Goal: Find specific page/section: Find specific page/section

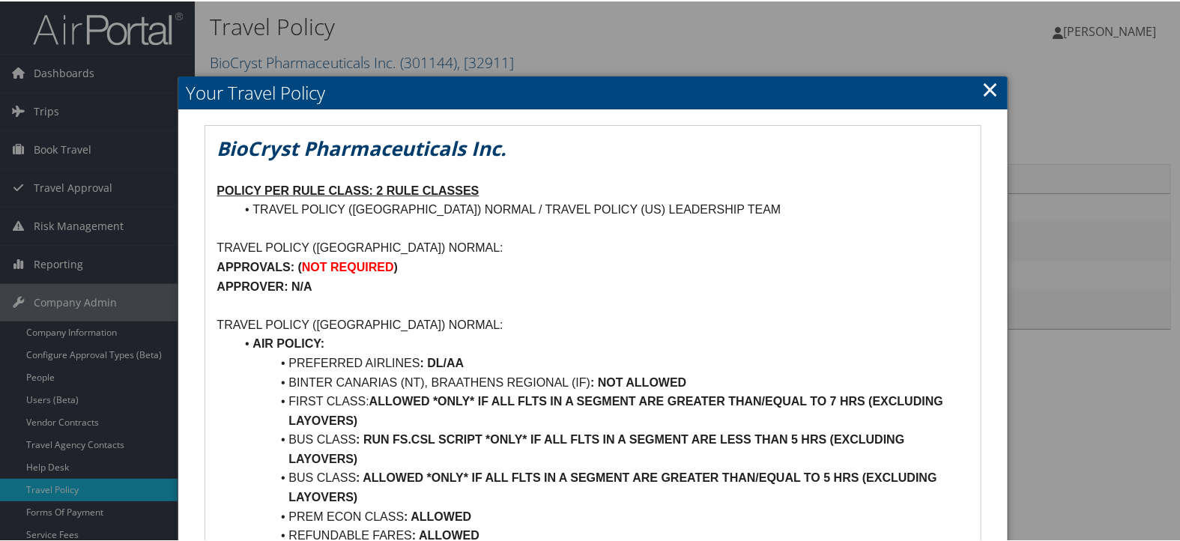
click at [972, 88] on h2 "Your Travel Policy" at bounding box center [592, 91] width 828 height 33
click at [987, 88] on link "×" at bounding box center [990, 88] width 17 height 30
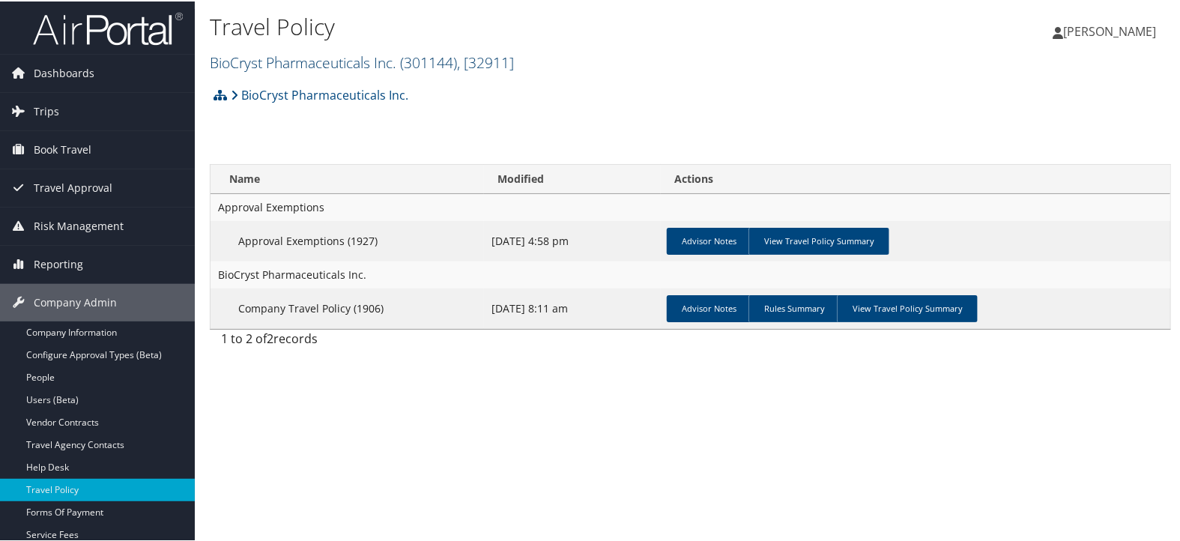
click at [362, 54] on link "BioCryst Pharmaceuticals Inc. ( 301144 ) , [ 32911 ]" at bounding box center [362, 61] width 304 height 20
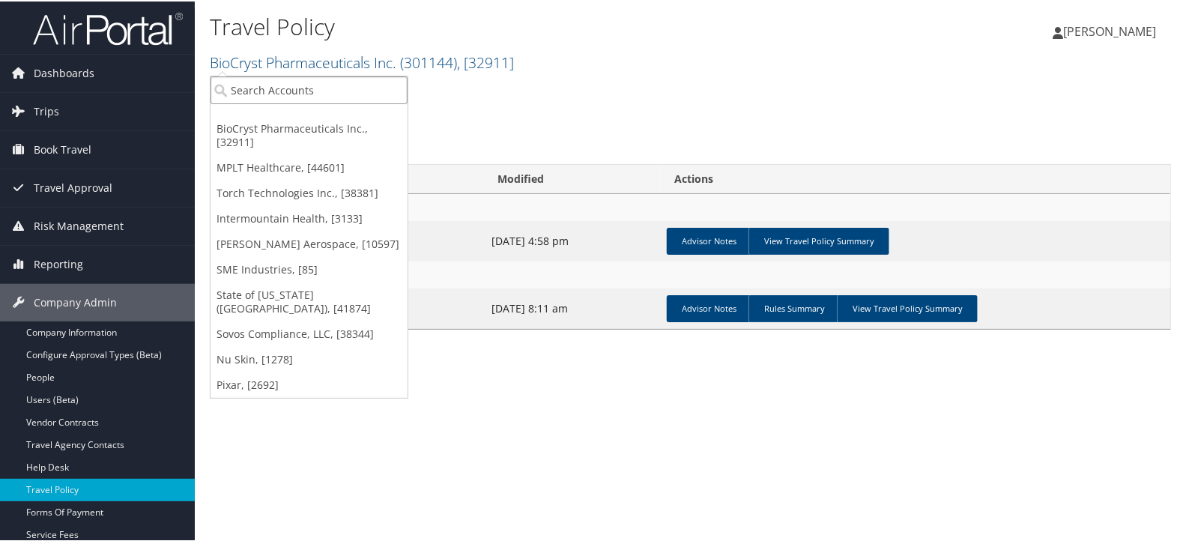
click at [363, 84] on input "search" at bounding box center [308, 89] width 197 height 28
type input "a"
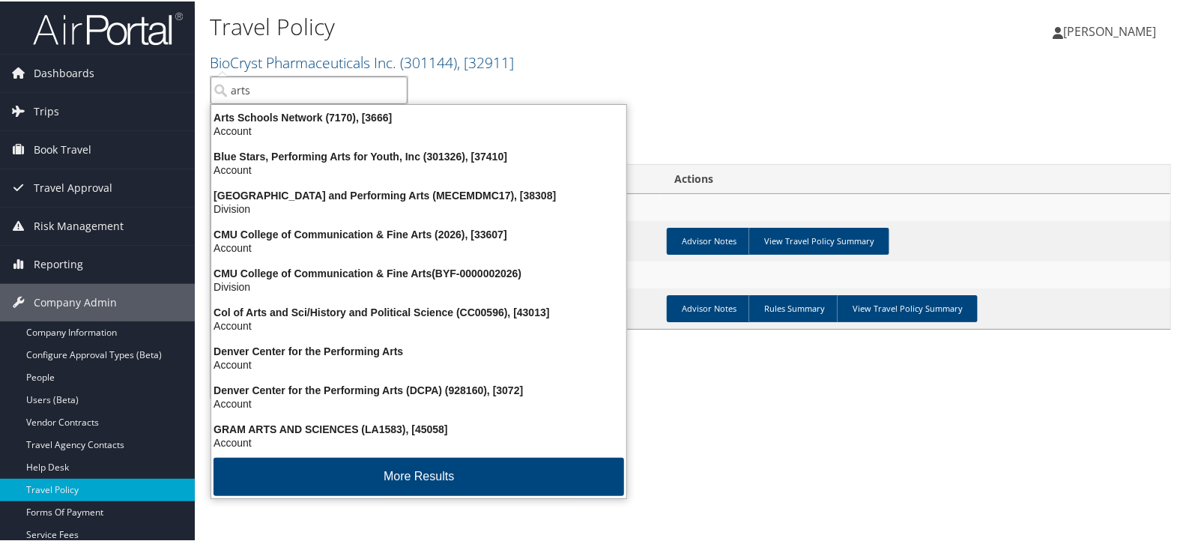
type input "artss"
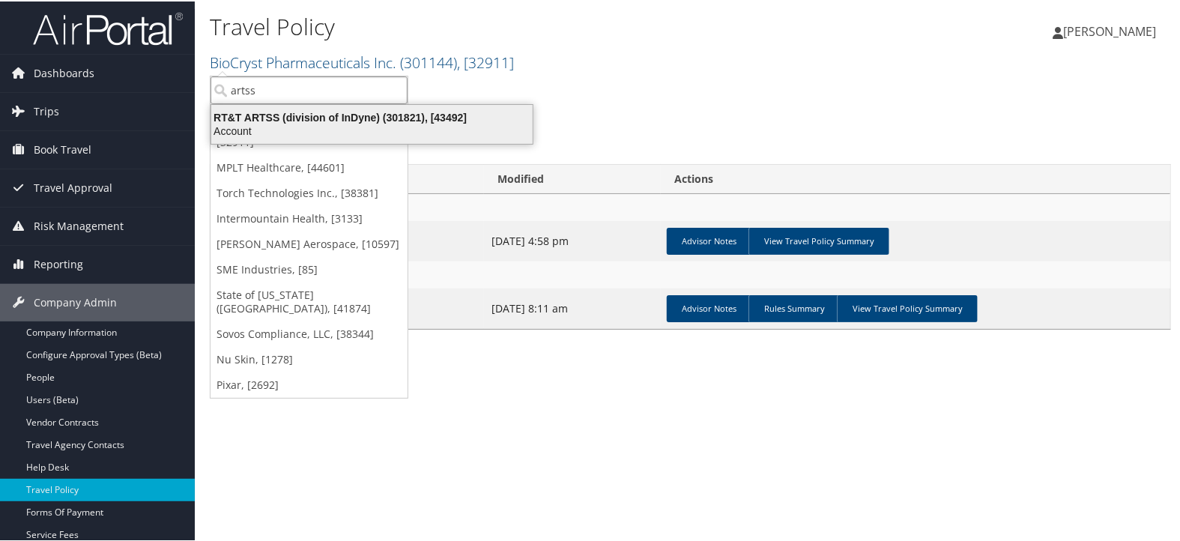
click at [377, 118] on div "RT&T ARTSS (division of InDyne) (301821), [43492]" at bounding box center [371, 115] width 339 height 13
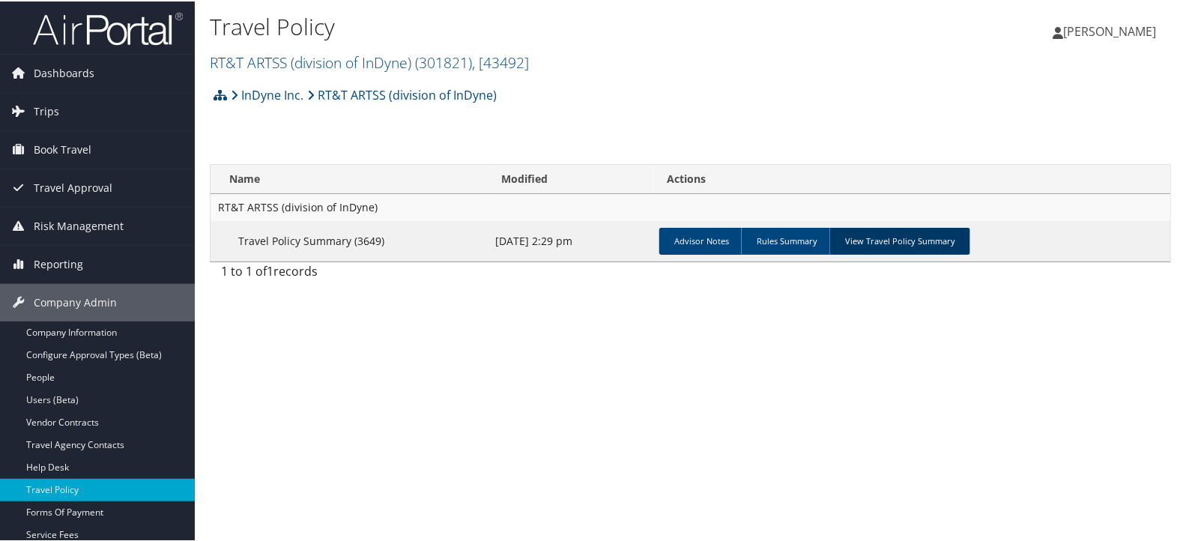
click at [867, 232] on link "View Travel Policy Summary" at bounding box center [899, 239] width 141 height 27
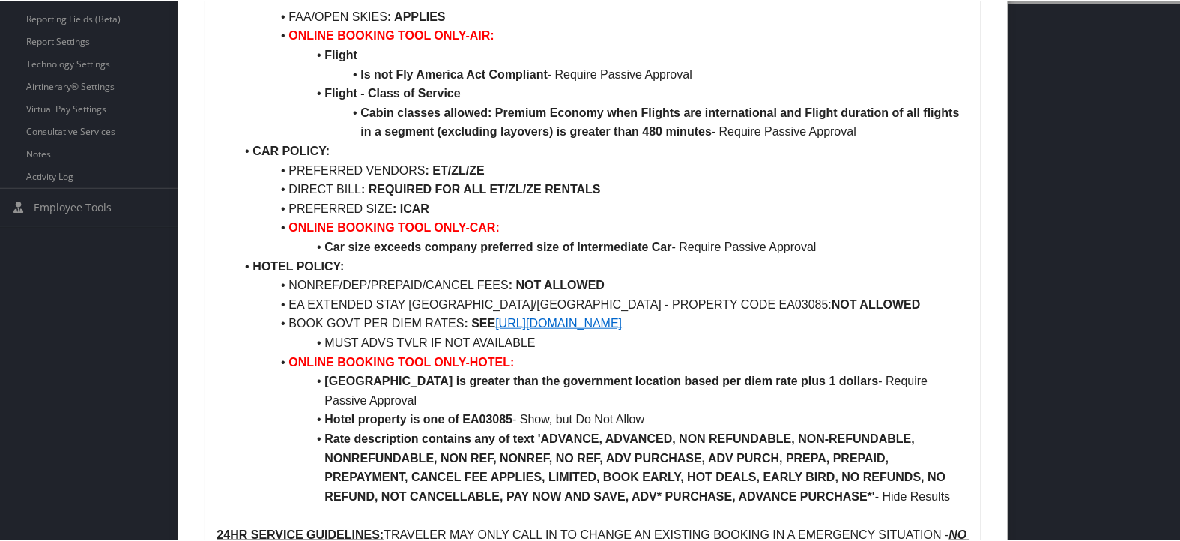
scroll to position [576, 0]
